Goal: Task Accomplishment & Management: Manage account settings

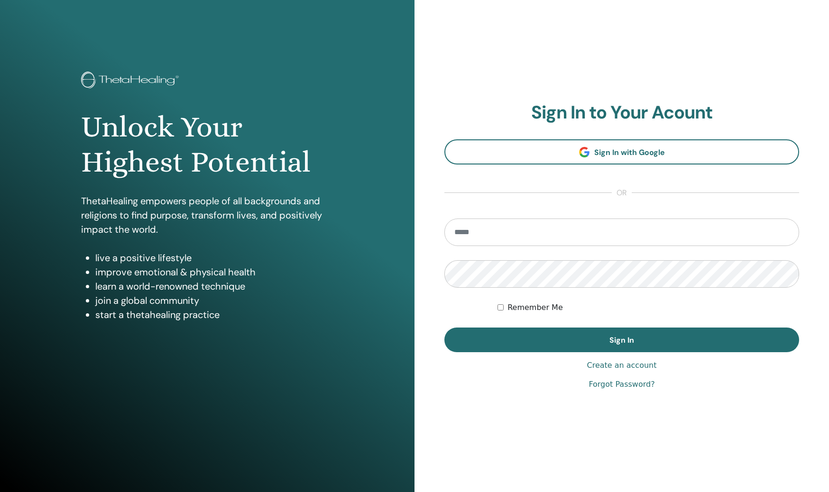
type input "**********"
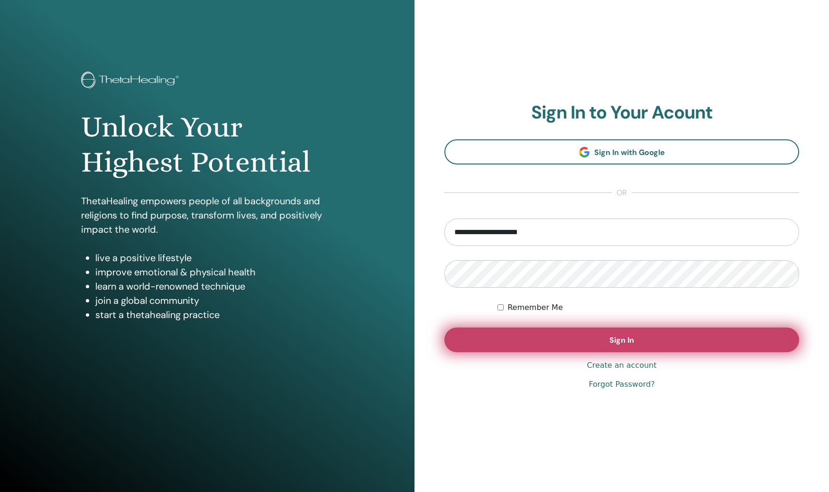
click at [610, 340] on span "Sign In" at bounding box center [621, 340] width 25 height 10
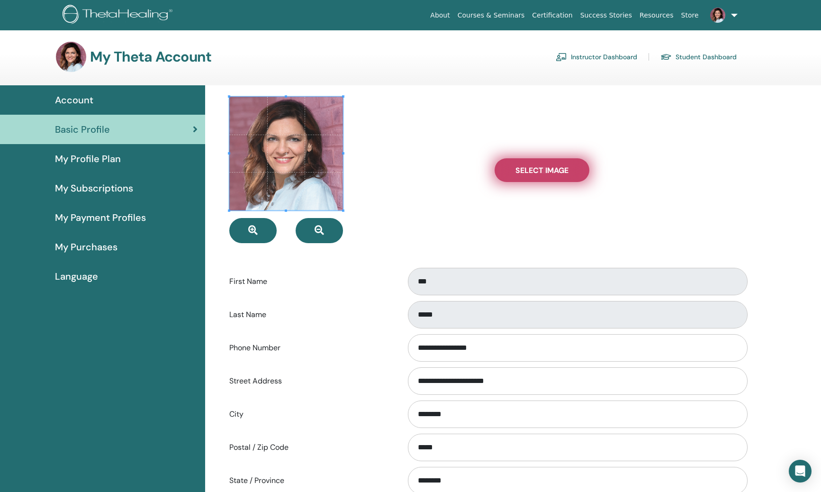
click at [551, 173] on span "Select Image" at bounding box center [542, 170] width 53 height 10
click at [548, 173] on input "Select Image" at bounding box center [542, 170] width 12 height 7
type input "**********"
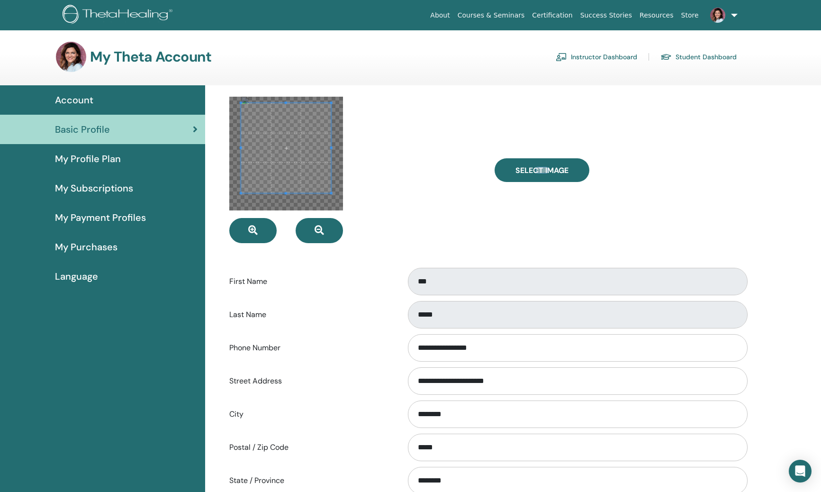
click at [310, 173] on span at bounding box center [286, 148] width 90 height 90
click at [322, 184] on span at bounding box center [320, 183] width 2 height 2
click at [313, 180] on span at bounding box center [283, 144] width 79 height 79
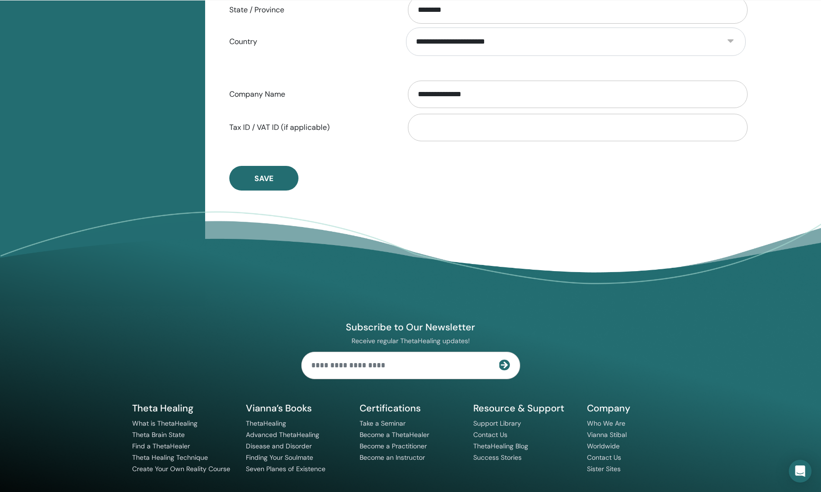
scroll to position [525, 0]
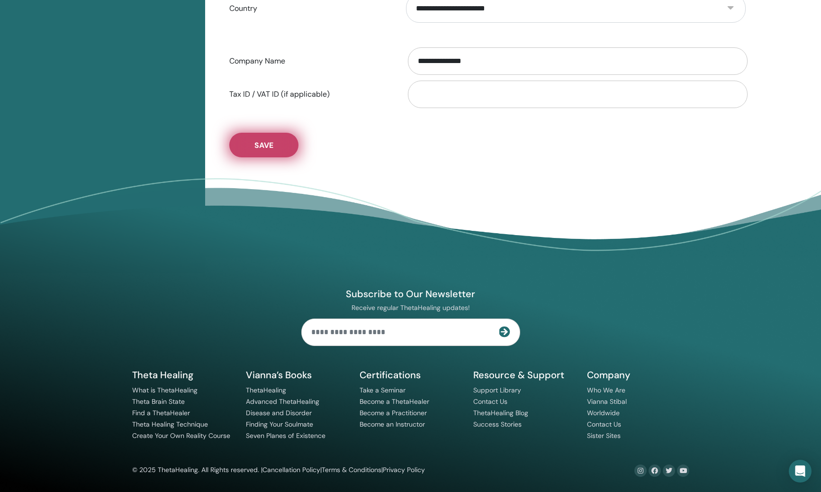
click at [272, 144] on span "Save" at bounding box center [264, 145] width 19 height 10
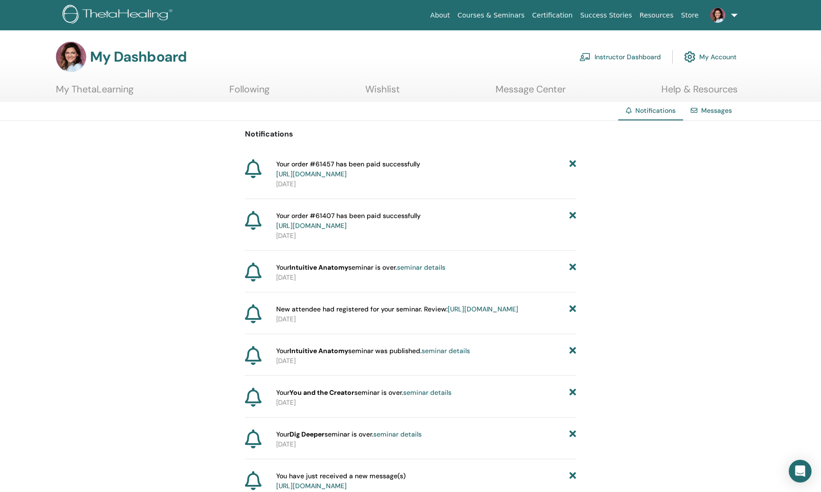
click at [59, 59] on img at bounding box center [71, 57] width 30 height 30
click at [68, 59] on img at bounding box center [71, 57] width 30 height 30
click at [633, 53] on link "Instructor Dashboard" at bounding box center [621, 56] width 82 height 21
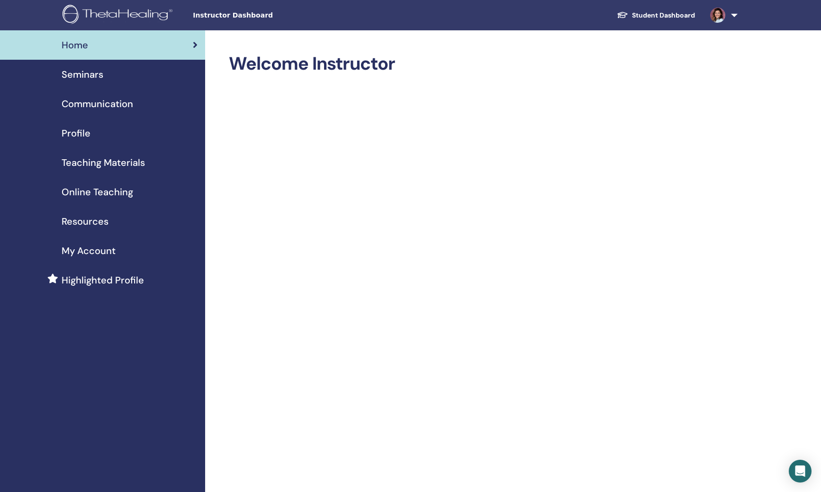
click at [719, 18] on img at bounding box center [718, 15] width 15 height 15
